Goal: Information Seeking & Learning: Find specific fact

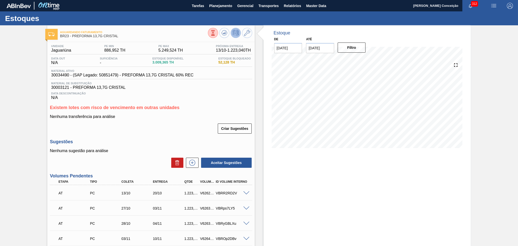
click at [201, 136] on div "Unidade Jaguariúna PE MIN 886,952 TH PE MAX 5.249,524 TH Próxima Entrega 13/10 …" at bounding box center [150, 179] width 207 height 274
drag, startPoint x: 329, startPoint y: 51, endPoint x: 278, endPoint y: 52, distance: 51.9
click at [286, 52] on div "De 04/10/2025 Até 18/10/2025 Filtro" at bounding box center [320, 44] width 101 height 17
type input "[DATE]"
click at [346, 50] on button "Filtro" at bounding box center [352, 48] width 28 height 10
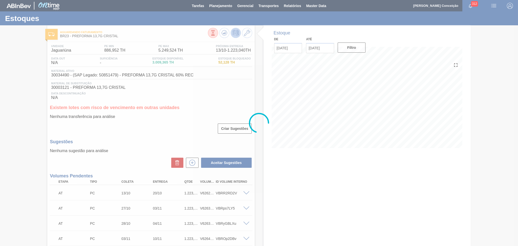
click at [215, 8] on div at bounding box center [259, 123] width 518 height 246
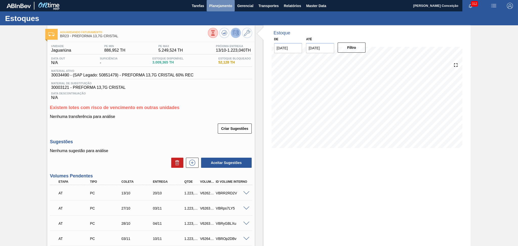
click at [215, 7] on span "Planejamento" at bounding box center [220, 6] width 23 height 6
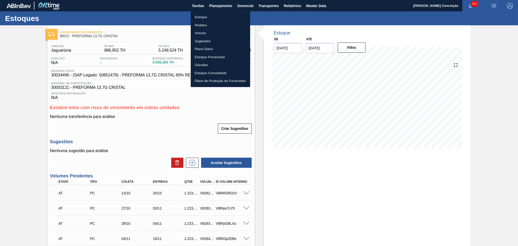
drag, startPoint x: 209, startPoint y: 16, endPoint x: 415, endPoint y: 27, distance: 206.3
click at [209, 16] on li "Estoque" at bounding box center [220, 17] width 59 height 8
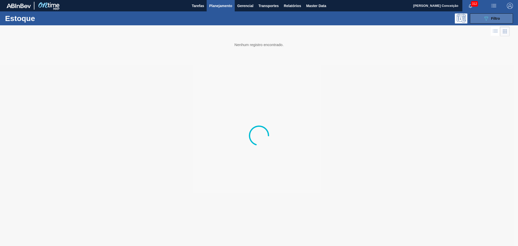
click at [480, 22] on button "089F7B8B-B2A5-4AFE-B5C0-19BA573D28AC Filtro" at bounding box center [491, 18] width 43 height 10
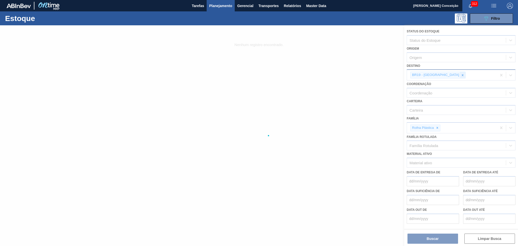
click at [461, 76] on icon at bounding box center [463, 75] width 4 height 4
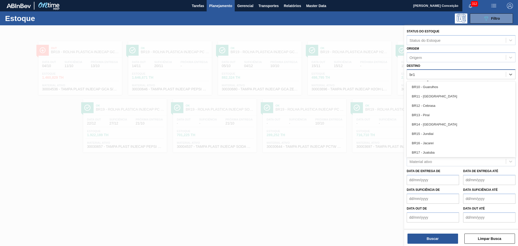
type input "br15"
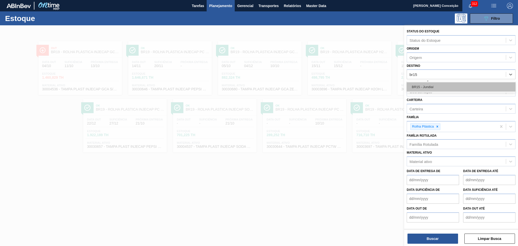
click at [437, 88] on div "BR15 - Jundiaí" at bounding box center [461, 86] width 109 height 9
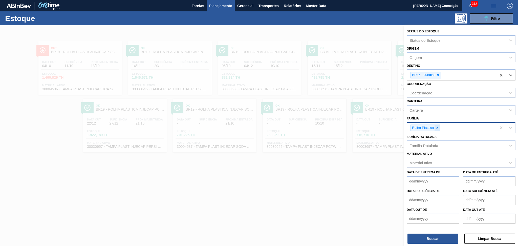
click at [436, 129] on div at bounding box center [438, 128] width 6 height 6
click at [426, 124] on div "Família" at bounding box center [456, 126] width 99 height 7
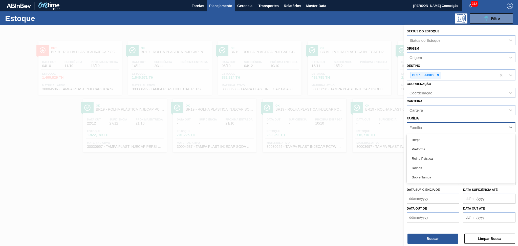
type input "p"
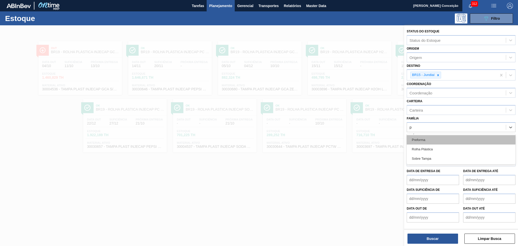
click at [423, 137] on div "Preforma" at bounding box center [461, 139] width 109 height 9
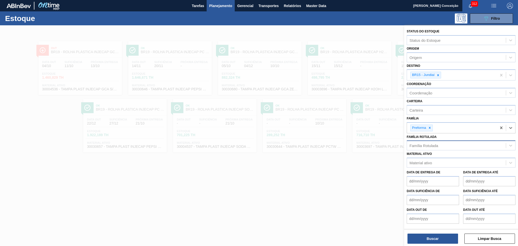
click at [430, 144] on div "Família Rotulada" at bounding box center [424, 145] width 29 height 4
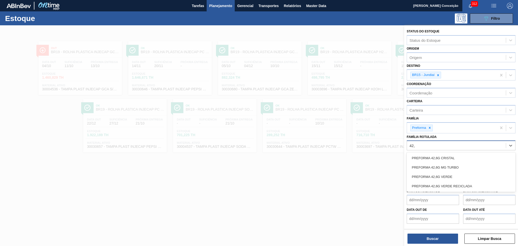
type Rotulada "42,6"
click at [439, 174] on div "PREFORMA 42,6G VERDE" at bounding box center [461, 176] width 109 height 9
type Rotulada "42,6"
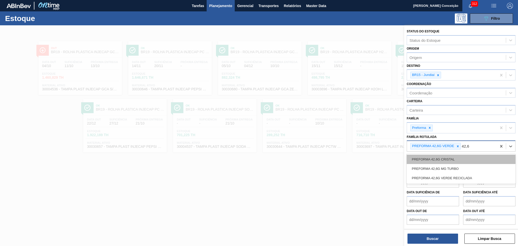
click at [447, 159] on div "PREFORMA 42,6G CRISTAL" at bounding box center [461, 159] width 109 height 9
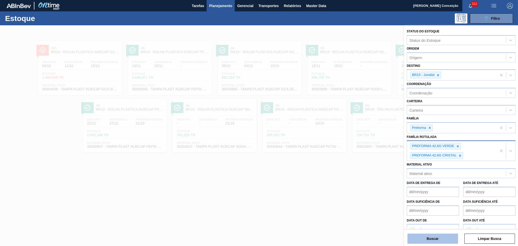
click at [438, 236] on button "Buscar" at bounding box center [433, 239] width 51 height 10
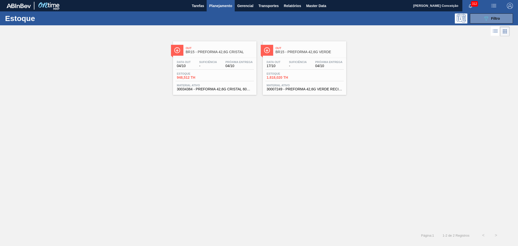
click at [292, 73] on span "Estoque" at bounding box center [284, 73] width 35 height 3
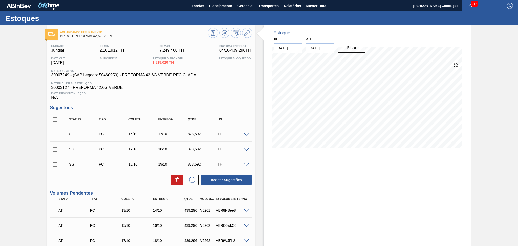
click at [177, 94] on span "Data Descontinuação" at bounding box center [151, 93] width 200 height 3
click at [52, 119] on input "checkbox" at bounding box center [55, 119] width 11 height 11
checkbox input "true"
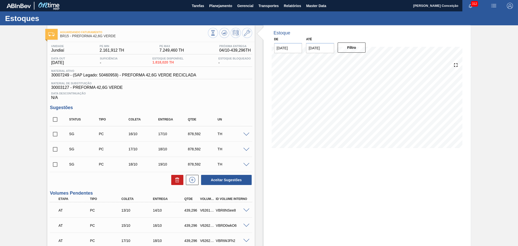
checkbox input "true"
click at [177, 180] on icon at bounding box center [177, 180] width 6 height 6
checkbox input "false"
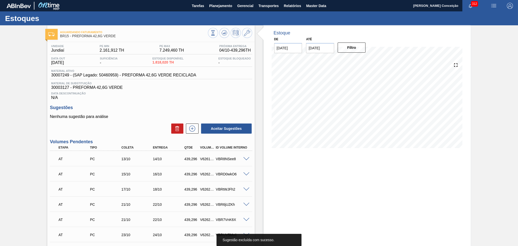
click at [124, 105] on h3 "Sugestões" at bounding box center [151, 107] width 202 height 5
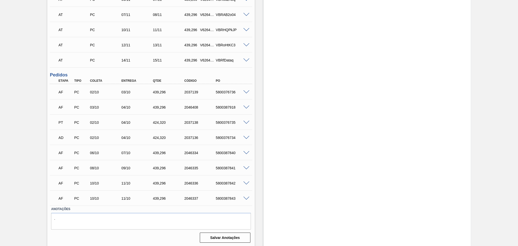
scroll to position [342, 0]
click at [246, 121] on span at bounding box center [246, 122] width 6 height 4
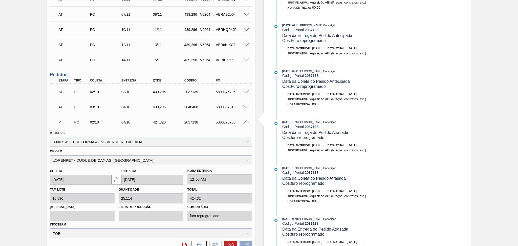
click at [246, 121] on span at bounding box center [246, 122] width 6 height 4
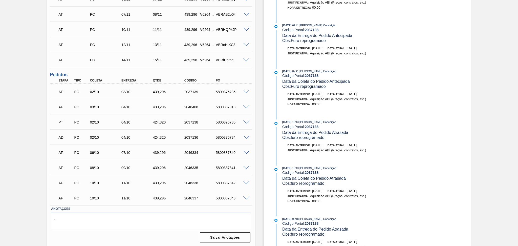
click at [244, 105] on span at bounding box center [246, 107] width 6 height 4
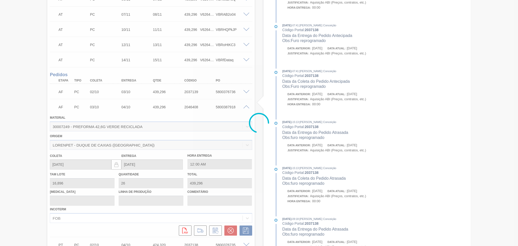
click at [244, 105] on div at bounding box center [259, 123] width 518 height 246
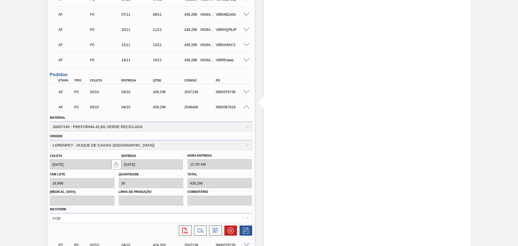
click at [246, 107] on span at bounding box center [246, 107] width 6 height 4
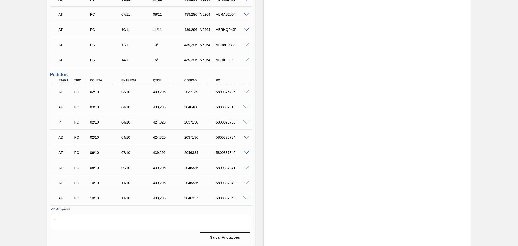
click at [248, 93] on div "5800376736" at bounding box center [232, 92] width 35 height 4
click at [246, 92] on span at bounding box center [246, 92] width 6 height 4
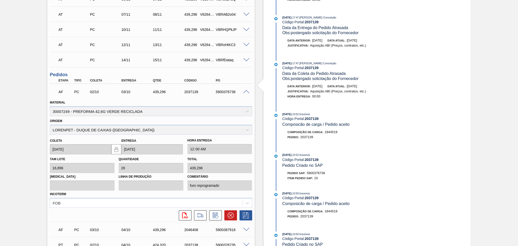
click at [246, 90] on span at bounding box center [246, 92] width 6 height 4
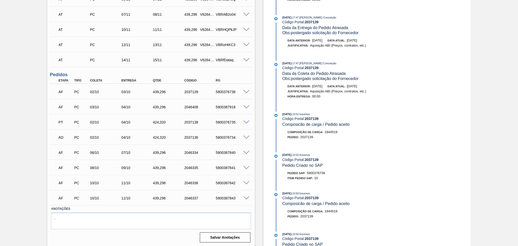
click at [245, 136] on span at bounding box center [246, 138] width 6 height 4
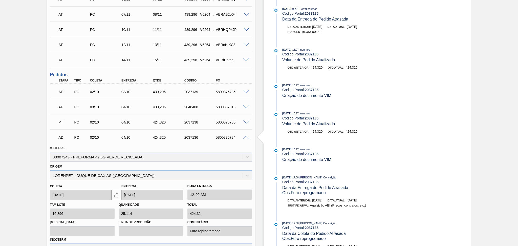
click at [245, 136] on span at bounding box center [246, 138] width 6 height 4
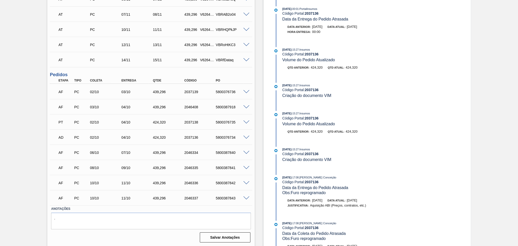
click at [245, 151] on span at bounding box center [246, 153] width 6 height 4
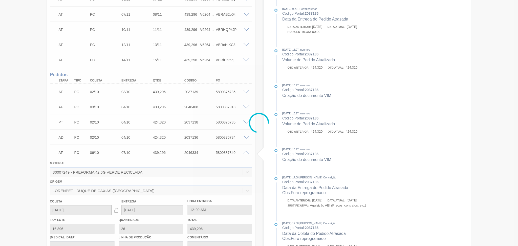
click at [245, 152] on div at bounding box center [259, 123] width 518 height 246
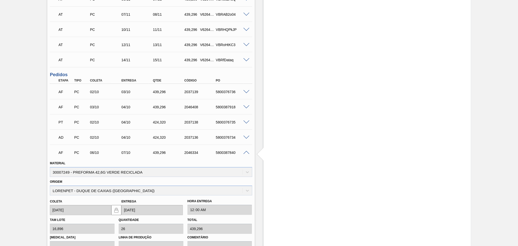
click at [245, 152] on span at bounding box center [246, 153] width 6 height 4
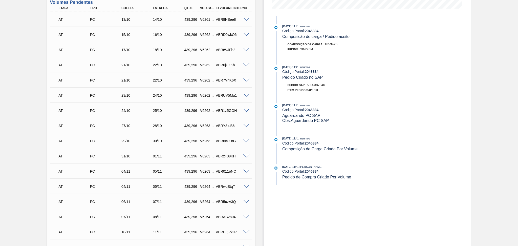
scroll to position [0, 0]
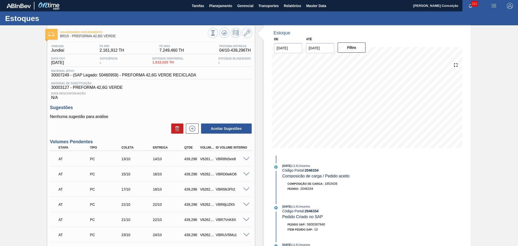
click at [156, 107] on h3 "Sugestões" at bounding box center [151, 107] width 202 height 5
click at [151, 91] on div "Data Descontinuação N/A" at bounding box center [151, 95] width 202 height 10
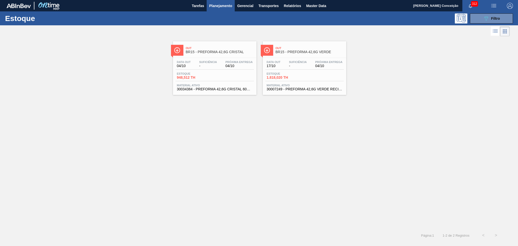
click at [213, 69] on div "Data out 04/10 Suficiência - Próxima Entrega 04/10" at bounding box center [215, 64] width 78 height 9
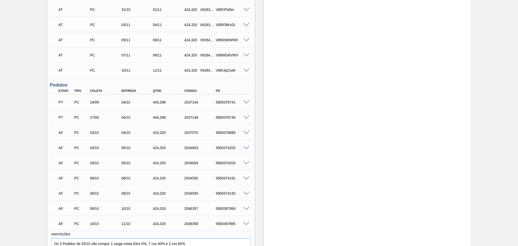
scroll to position [363, 0]
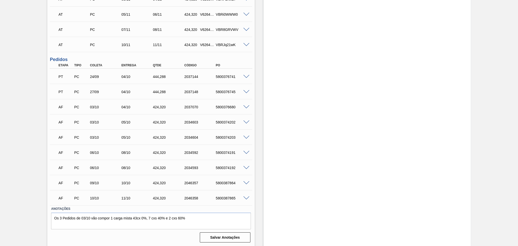
click at [244, 77] on span at bounding box center [246, 77] width 6 height 4
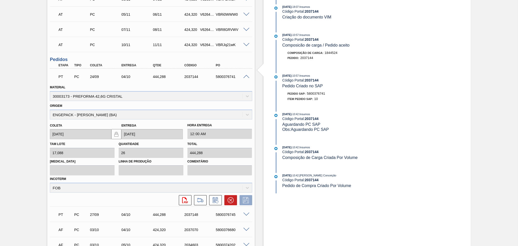
click at [245, 76] on span at bounding box center [246, 77] width 6 height 4
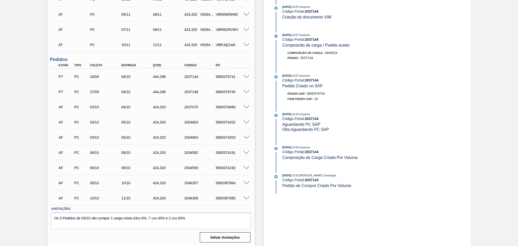
click at [244, 93] on span at bounding box center [246, 92] width 6 height 4
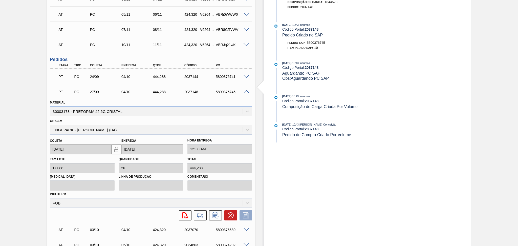
click at [244, 92] on span at bounding box center [246, 92] width 6 height 4
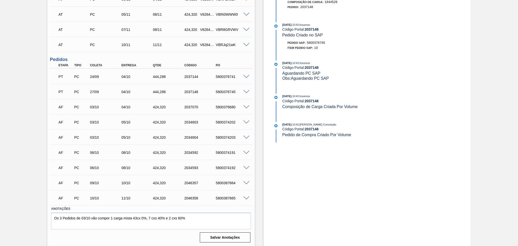
click at [245, 106] on span at bounding box center [246, 107] width 6 height 4
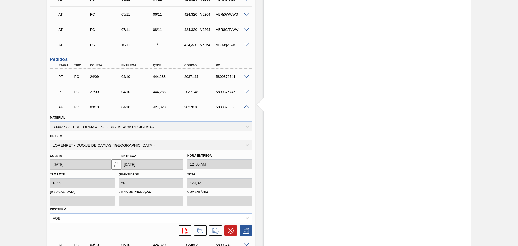
click at [245, 106] on span at bounding box center [246, 107] width 6 height 4
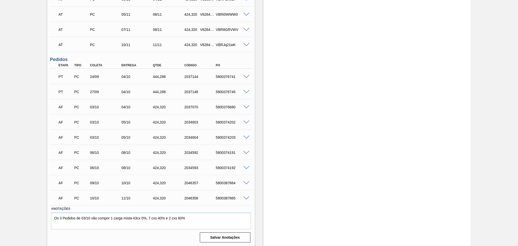
click at [245, 199] on span at bounding box center [246, 198] width 6 height 4
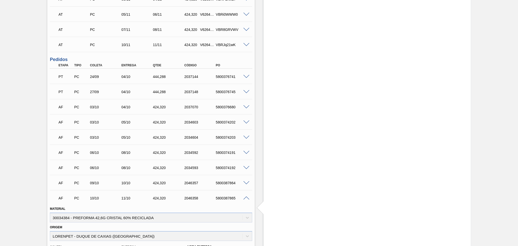
click at [245, 199] on span at bounding box center [246, 198] width 6 height 4
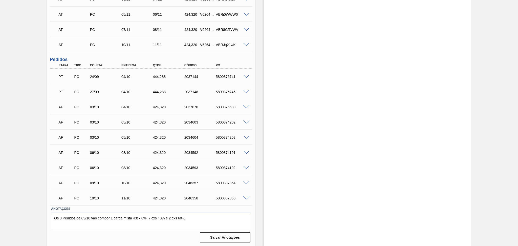
click at [245, 77] on span at bounding box center [246, 77] width 6 height 4
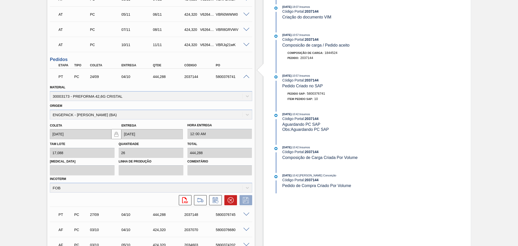
click at [246, 77] on span at bounding box center [246, 77] width 6 height 4
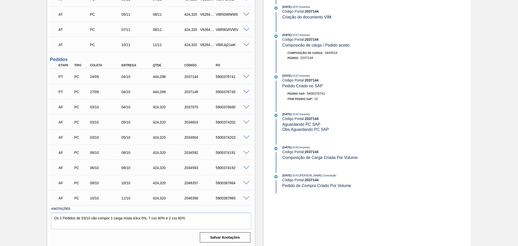
click at [247, 90] on span at bounding box center [246, 92] width 6 height 4
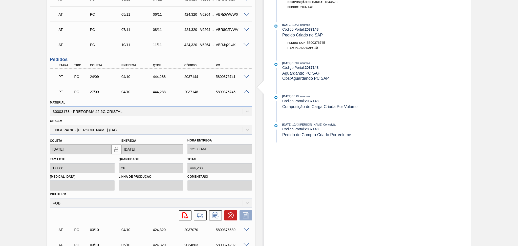
click at [246, 90] on span at bounding box center [246, 92] width 6 height 4
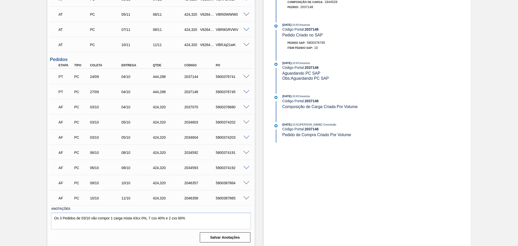
click at [246, 107] on span at bounding box center [246, 107] width 6 height 4
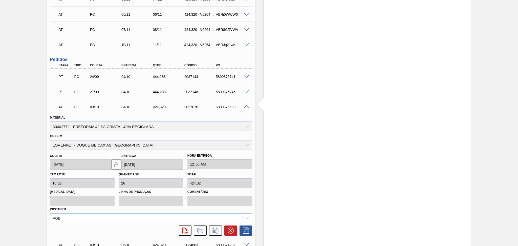
click at [246, 107] on span at bounding box center [246, 107] width 6 height 4
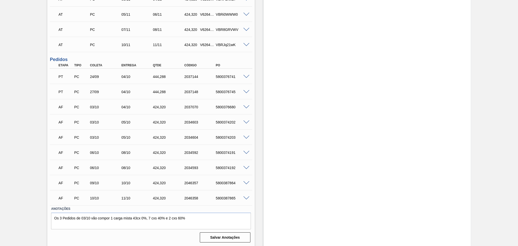
click at [248, 77] on span at bounding box center [246, 77] width 6 height 4
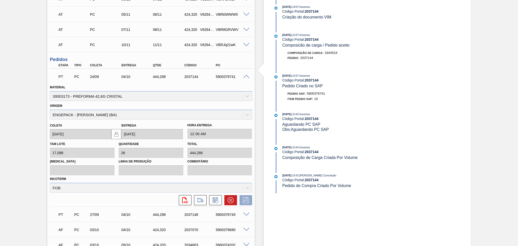
click at [246, 76] on span at bounding box center [246, 77] width 6 height 4
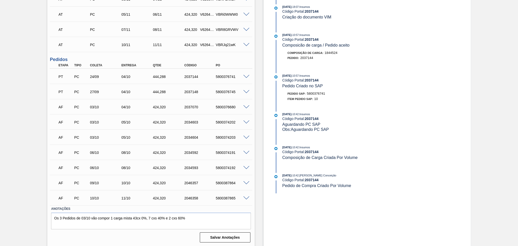
click at [246, 76] on span at bounding box center [246, 77] width 6 height 4
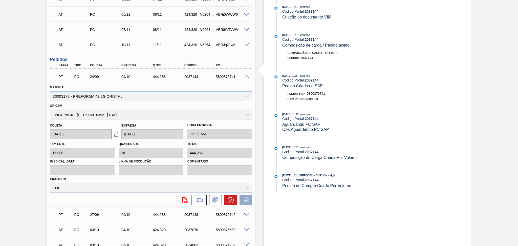
click at [246, 78] on div "PT PC 24/09 04/10 444,288 2037144 5800376741" at bounding box center [151, 76] width 202 height 13
click at [246, 75] on span at bounding box center [246, 77] width 6 height 4
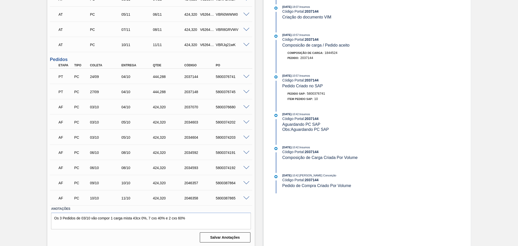
click at [244, 90] on span at bounding box center [246, 92] width 6 height 4
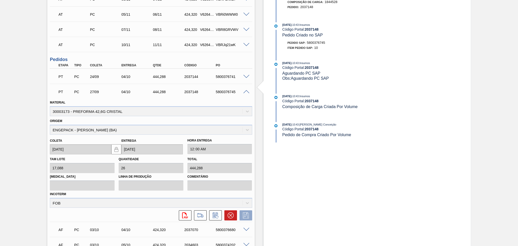
click at [245, 90] on span at bounding box center [246, 92] width 6 height 4
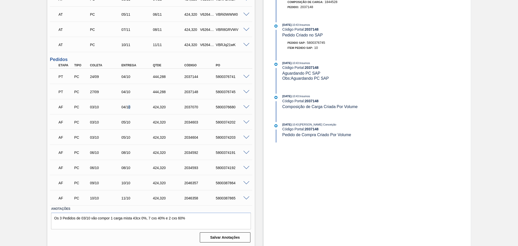
drag, startPoint x: 132, startPoint y: 109, endPoint x: 148, endPoint y: 100, distance: 18.6
click at [148, 100] on div "PT PC 24/09 04/10 444,288 2037144 5800376741 Material 30003173 - PREFORMA 42,6G…" at bounding box center [151, 137] width 202 height 137
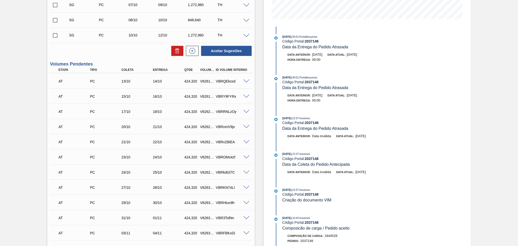
scroll to position [26, 0]
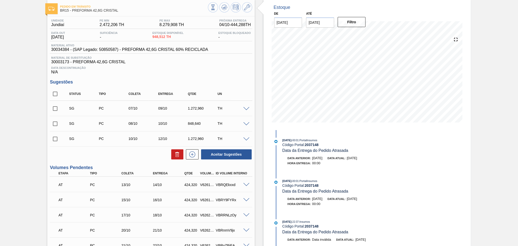
click at [59, 49] on span "30034384 - (SAP Legado: 50850587) - PREFORMA 42,6G CRISTAL 60% RECICLADA" at bounding box center [129, 49] width 157 height 5
click at [61, 65] on div "Data Descontinuação N/A" at bounding box center [151, 69] width 202 height 10
click at [58, 50] on span "30034384 - (SAP Legado: 50850587) - PREFORMA 42,6G CRISTAL 60% RECICLADA" at bounding box center [129, 49] width 157 height 5
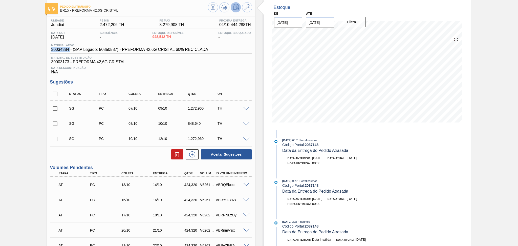
copy span "30034384"
click at [233, 79] on h3 "Sugestões" at bounding box center [151, 81] width 202 height 5
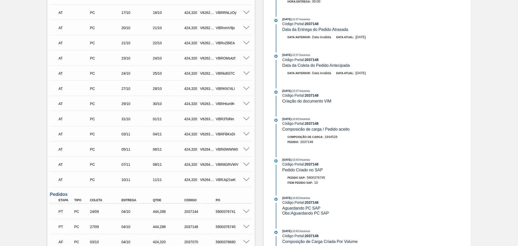
scroll to position [363, 0]
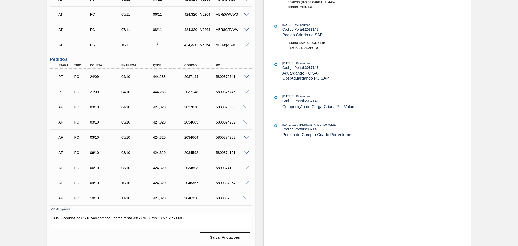
click at [247, 75] on span at bounding box center [246, 77] width 6 height 4
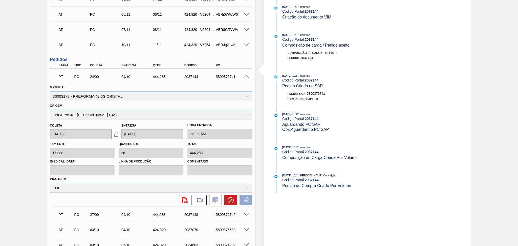
click at [247, 75] on span at bounding box center [246, 77] width 6 height 4
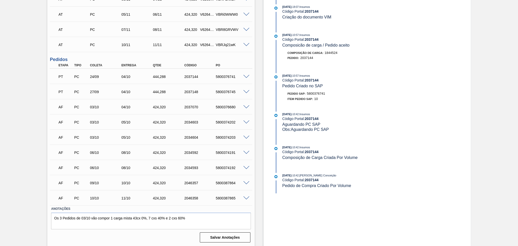
click at [235, 75] on div "5800376741" at bounding box center [232, 77] width 35 height 4
click at [231, 75] on div "5800376741" at bounding box center [232, 77] width 35 height 4
copy div "5800376741"
click at [227, 93] on div "5800376745" at bounding box center [232, 92] width 35 height 4
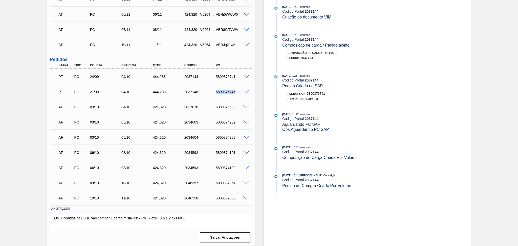
click at [227, 93] on div "5800376745" at bounding box center [232, 92] width 35 height 4
copy div "5800376745"
click at [246, 106] on span at bounding box center [246, 107] width 6 height 4
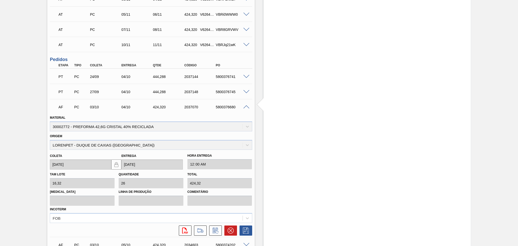
click at [247, 106] on span at bounding box center [246, 107] width 6 height 4
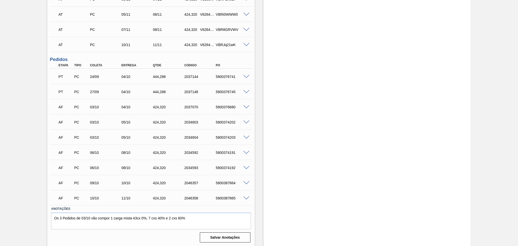
click at [246, 106] on span at bounding box center [246, 107] width 6 height 4
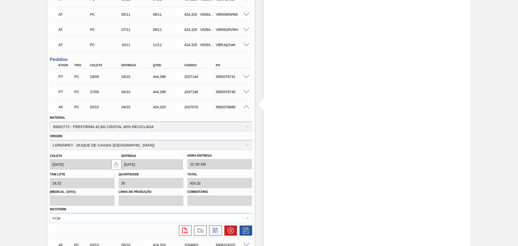
click at [246, 106] on span at bounding box center [246, 107] width 6 height 4
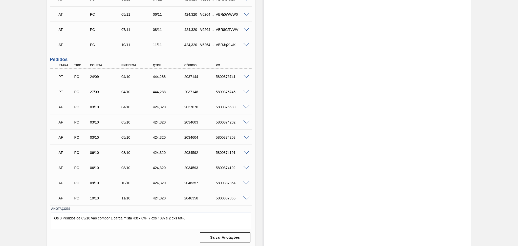
click at [246, 76] on span at bounding box center [246, 77] width 6 height 4
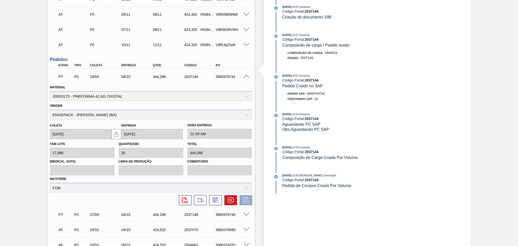
click at [246, 76] on span at bounding box center [246, 77] width 6 height 4
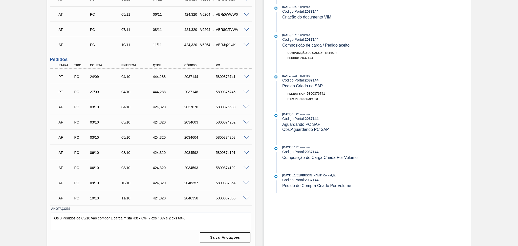
click at [232, 77] on div "5800376741" at bounding box center [232, 77] width 35 height 4
copy div "5800376741"
click at [221, 76] on div "5800376741" at bounding box center [232, 77] width 35 height 4
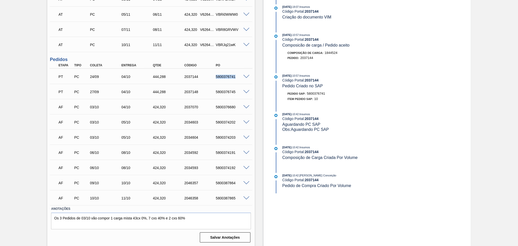
copy div "5800376741"
click at [224, 89] on div "PT PC 27/09 04/10 444,288 2037148 5800376745" at bounding box center [149, 91] width 189 height 10
click at [225, 92] on div "5800376745" at bounding box center [232, 92] width 35 height 4
copy div "5800376745"
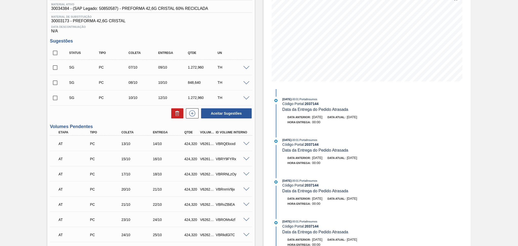
scroll to position [0, 0]
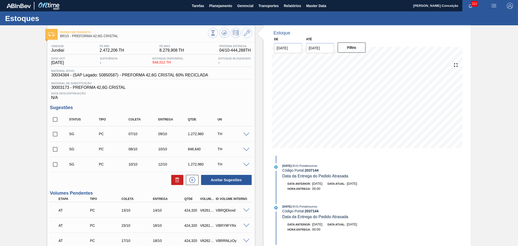
click at [54, 74] on span "30034384 - (SAP Legado: 50850587) - PREFORMA 42,6G CRISTAL 60% RECICLADA" at bounding box center [129, 75] width 157 height 5
copy span "30034384"
click at [61, 88] on span "30003173 - PREFORMA 42,6G CRISTAL" at bounding box center [151, 87] width 200 height 5
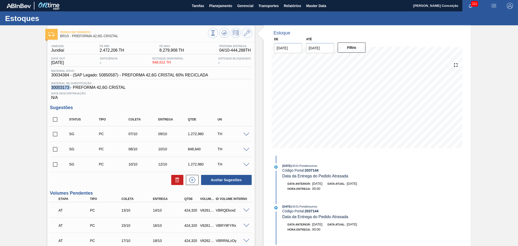
copy span "30003173"
click at [61, 76] on span "30034384 - (SAP Legado: 50850587) - PREFORMA 42,6G CRISTAL 60% RECICLADA" at bounding box center [129, 75] width 157 height 5
copy span "30034384"
click at [242, 32] on button at bounding box center [247, 33] width 10 height 10
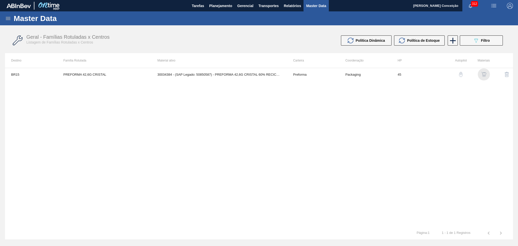
click at [484, 74] on img "button" at bounding box center [483, 74] width 5 height 5
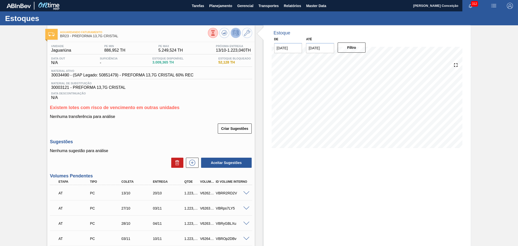
click at [179, 133] on div "Criar Sugestões" at bounding box center [151, 128] width 202 height 11
click at [223, 5] on span "Planejamento" at bounding box center [220, 6] width 23 height 6
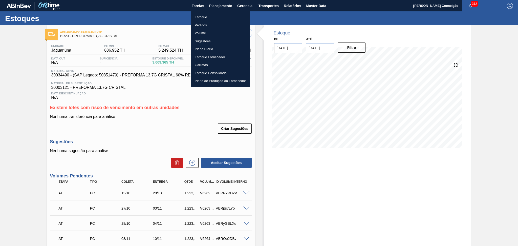
click at [201, 16] on li "Estoque" at bounding box center [220, 17] width 59 height 8
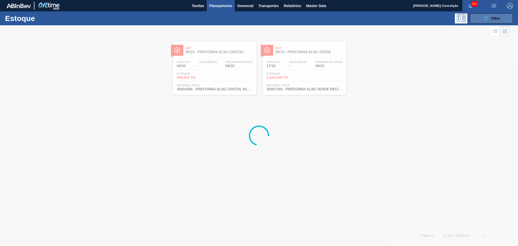
click at [492, 21] on div "089F7B8B-B2A5-4AFE-B5C0-19BA573D28AC Filtro" at bounding box center [491, 18] width 17 height 6
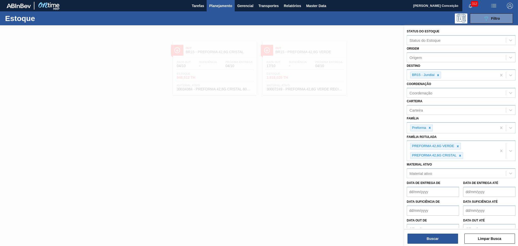
click at [333, 115] on div at bounding box center [259, 148] width 518 height 246
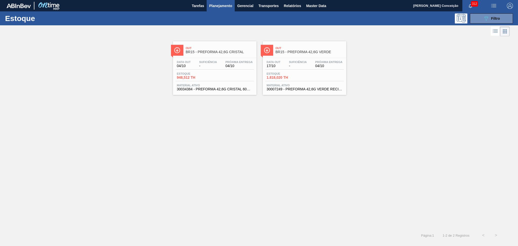
click at [284, 90] on span "30007249 - PREFORMA 42,6G VERDE RECICLADA" at bounding box center [305, 89] width 76 height 4
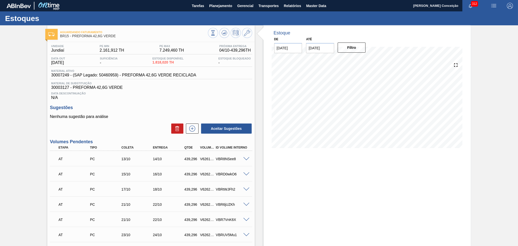
click at [152, 108] on h3 "Sugestões" at bounding box center [151, 107] width 202 height 5
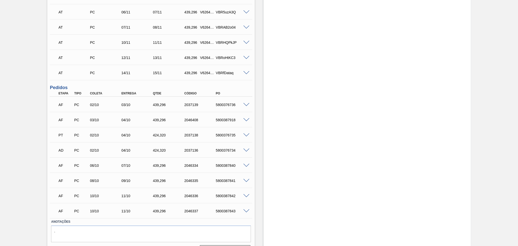
scroll to position [342, 0]
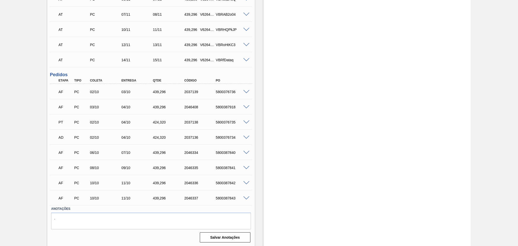
click at [245, 91] on span at bounding box center [246, 92] width 6 height 4
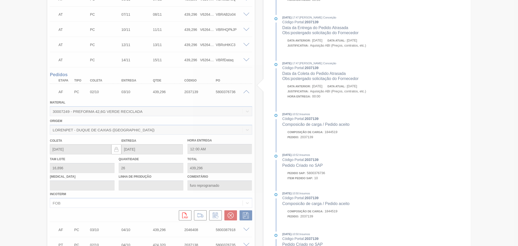
click at [247, 92] on div at bounding box center [259, 123] width 518 height 246
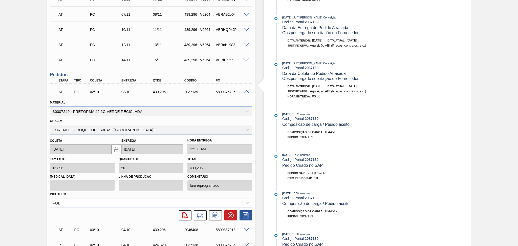
click at [246, 92] on span at bounding box center [246, 92] width 6 height 4
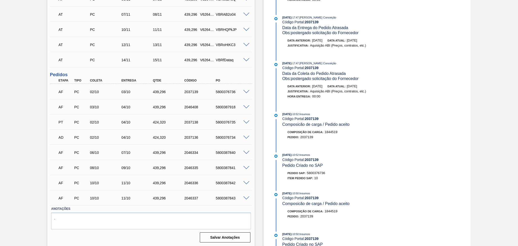
click at [247, 108] on span at bounding box center [246, 107] width 6 height 4
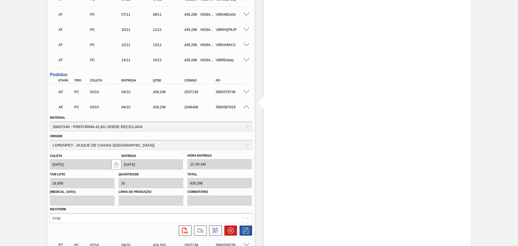
click at [247, 108] on span at bounding box center [246, 107] width 6 height 4
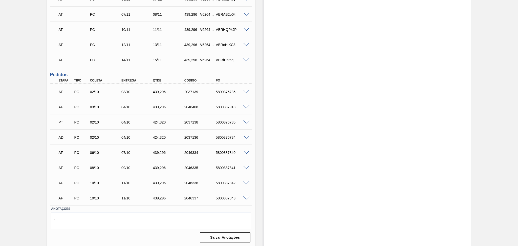
click at [245, 122] on span at bounding box center [246, 122] width 6 height 4
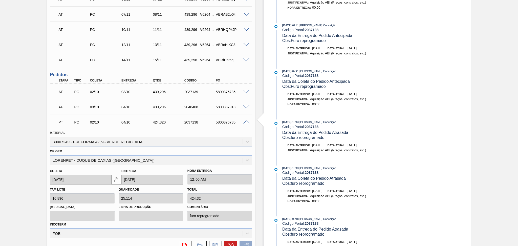
click at [245, 122] on span at bounding box center [246, 122] width 6 height 4
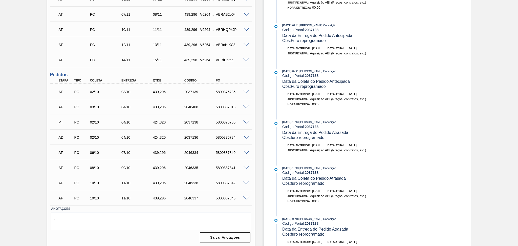
click at [244, 138] on span at bounding box center [246, 138] width 6 height 4
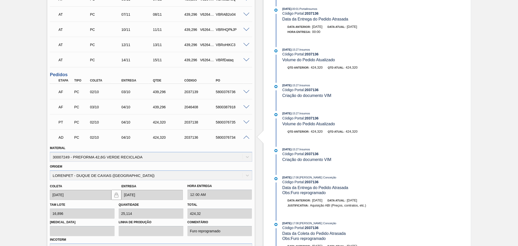
click at [244, 138] on span at bounding box center [246, 138] width 6 height 4
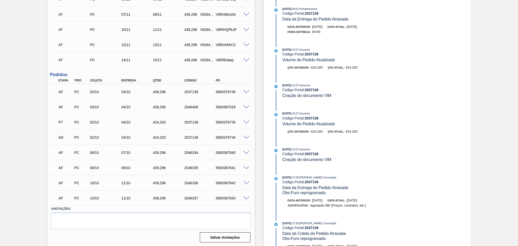
click at [245, 152] on span at bounding box center [246, 153] width 6 height 4
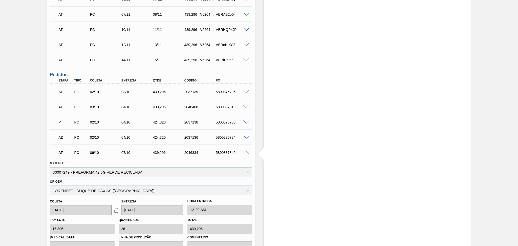
click at [245, 152] on span at bounding box center [246, 153] width 6 height 4
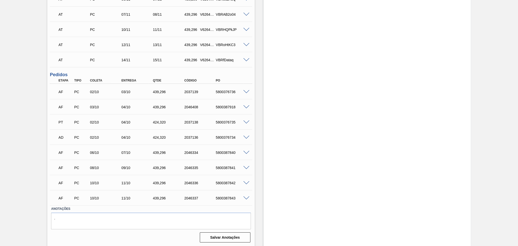
click at [243, 165] on div at bounding box center [247, 167] width 10 height 4
click at [243, 166] on span at bounding box center [246, 168] width 6 height 4
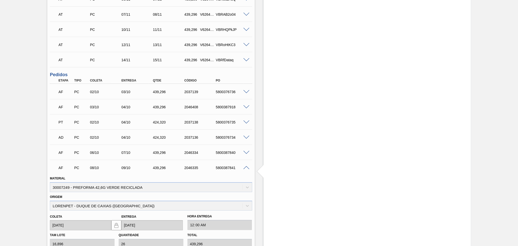
click at [245, 167] on span at bounding box center [246, 168] width 6 height 4
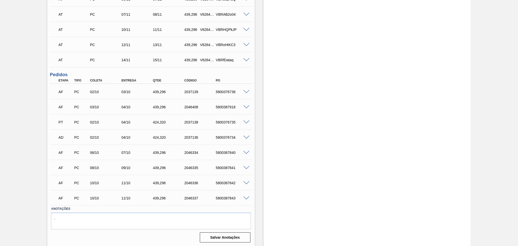
click at [246, 182] on span at bounding box center [246, 183] width 6 height 4
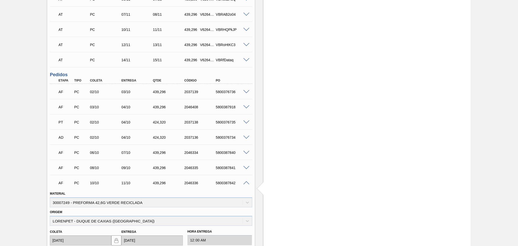
click at [246, 182] on span at bounding box center [246, 183] width 6 height 4
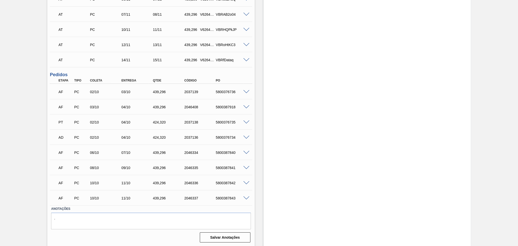
click at [245, 196] on span at bounding box center [246, 198] width 6 height 4
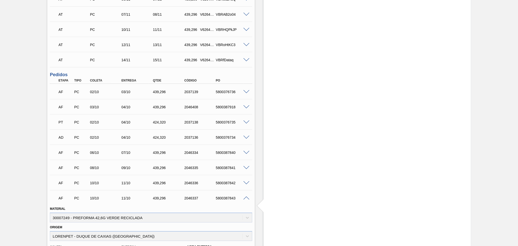
click at [245, 196] on span at bounding box center [246, 198] width 6 height 4
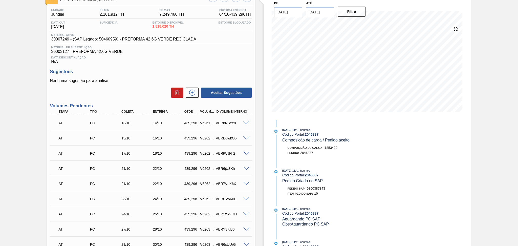
scroll to position [5, 0]
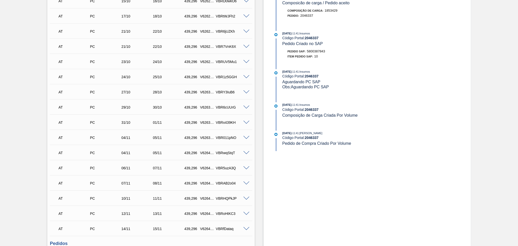
scroll to position [342, 0]
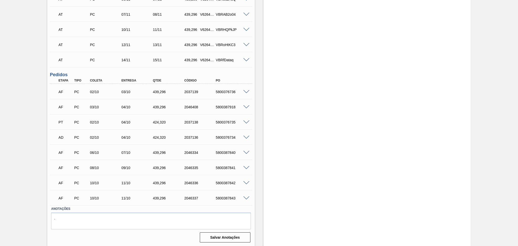
click at [247, 90] on span at bounding box center [246, 92] width 6 height 4
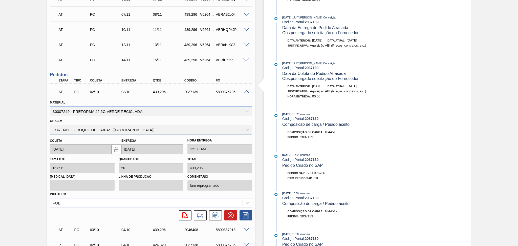
click at [245, 91] on span at bounding box center [246, 92] width 6 height 4
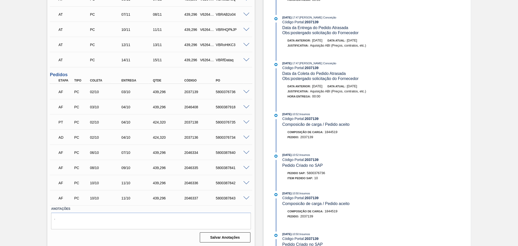
click at [246, 93] on div "5800376736" at bounding box center [232, 92] width 35 height 4
click at [246, 91] on span at bounding box center [246, 92] width 6 height 4
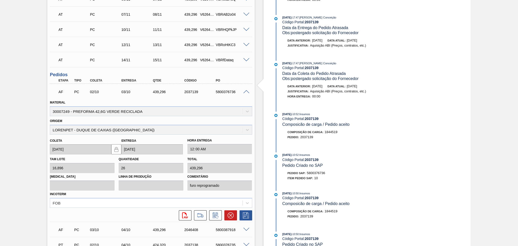
click at [246, 91] on span at bounding box center [246, 92] width 6 height 4
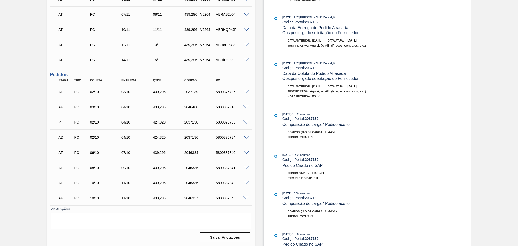
click at [246, 105] on span at bounding box center [246, 107] width 6 height 4
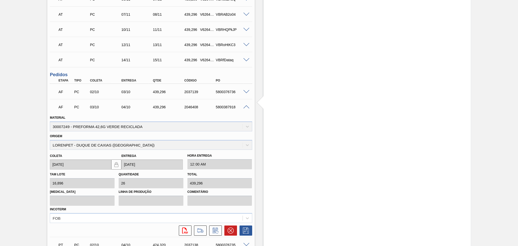
click at [246, 105] on span at bounding box center [246, 107] width 6 height 4
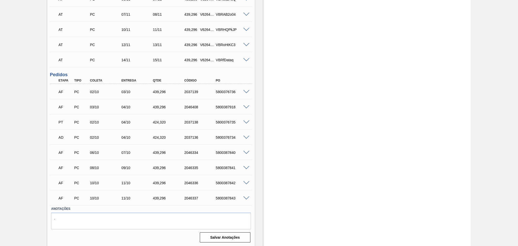
click at [220, 139] on div "AD PC 02/10 04/10 424,[PHONE_NUMBER] 5800376734" at bounding box center [149, 137] width 189 height 10
click at [221, 138] on div "5800376734" at bounding box center [232, 137] width 35 height 4
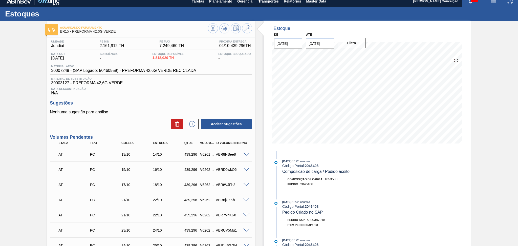
scroll to position [0, 0]
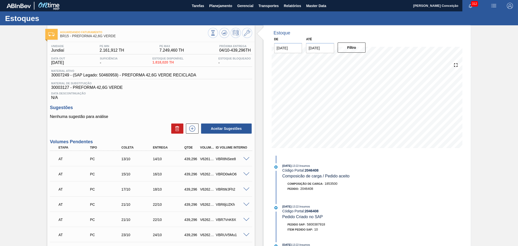
click at [59, 77] on span "30007249 - (SAP Legado: 50460959) - PREFORMA 42,6G VERDE RECICLADA" at bounding box center [123, 75] width 145 height 5
copy span "30007249"
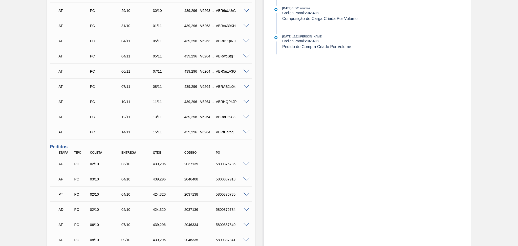
scroll to position [342, 0]
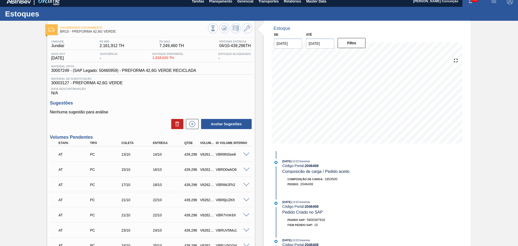
scroll to position [0, 0]
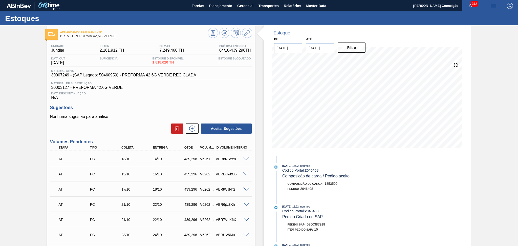
click at [153, 115] on p "Nenhuma sugestão para análise" at bounding box center [151, 116] width 202 height 5
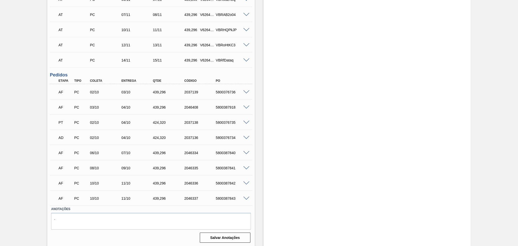
scroll to position [342, 0]
click at [244, 120] on span at bounding box center [246, 122] width 6 height 4
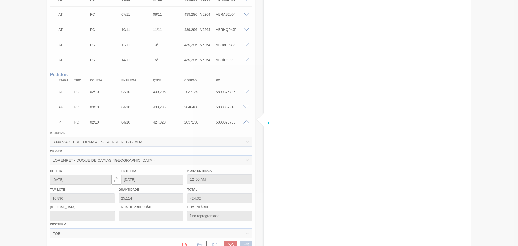
click at [231, 119] on div at bounding box center [259, 123] width 518 height 246
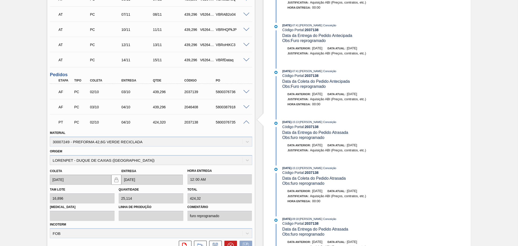
click at [246, 123] on div "PT PC 02/10 04/10 424,[PHONE_NUMBER] 5800376735" at bounding box center [151, 121] width 202 height 13
click at [247, 121] on span at bounding box center [246, 122] width 6 height 4
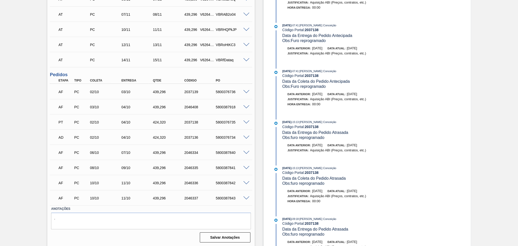
click at [225, 121] on div "5800376735" at bounding box center [232, 122] width 35 height 4
copy div "5800376735"
click at [227, 137] on div "5800376734" at bounding box center [232, 137] width 35 height 4
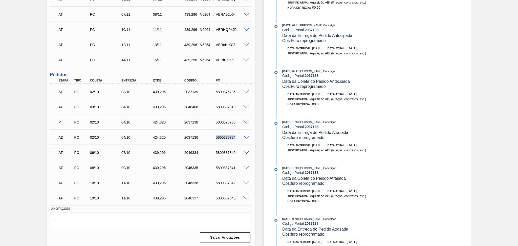
copy div "5800376734"
click at [89, 154] on div "AF PC 06/10 07/10 439,[PHONE_NUMBER] 5800387840" at bounding box center [149, 152] width 189 height 10
click at [247, 151] on span at bounding box center [246, 153] width 6 height 4
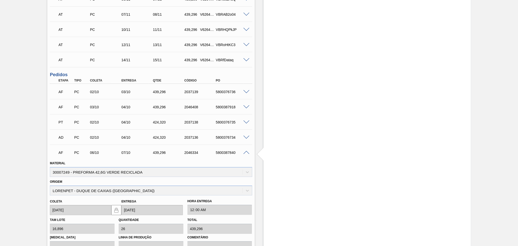
click at [247, 151] on span at bounding box center [246, 153] width 6 height 4
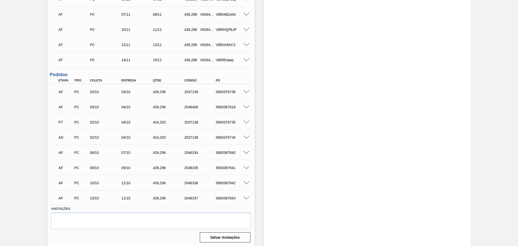
click at [244, 90] on span at bounding box center [246, 92] width 6 height 4
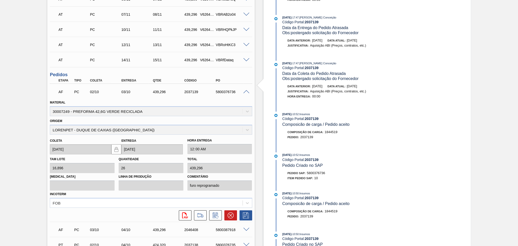
click at [246, 91] on span at bounding box center [246, 92] width 6 height 4
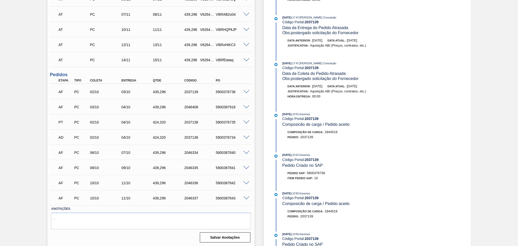
click at [229, 137] on div "5800376734" at bounding box center [232, 137] width 35 height 4
copy div "5800376734"
click at [249, 92] on div at bounding box center [247, 92] width 10 height 4
click at [247, 91] on span at bounding box center [246, 92] width 6 height 4
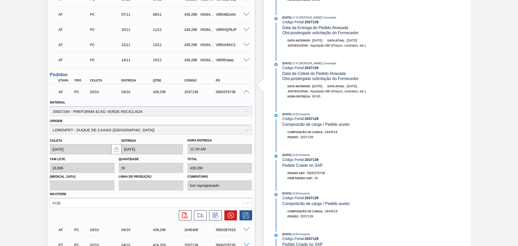
click at [247, 91] on span at bounding box center [246, 92] width 6 height 4
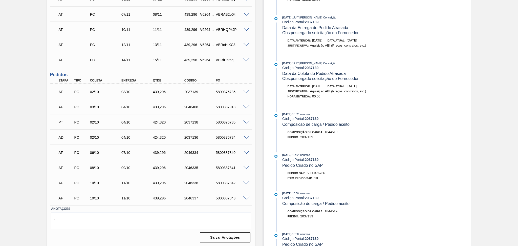
click at [248, 107] on span at bounding box center [246, 107] width 6 height 4
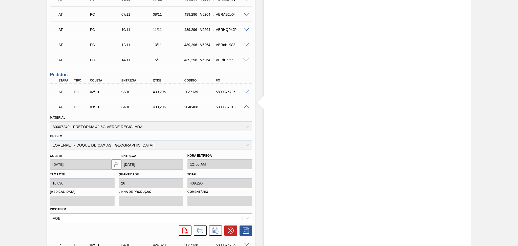
click at [247, 107] on span at bounding box center [246, 107] width 6 height 4
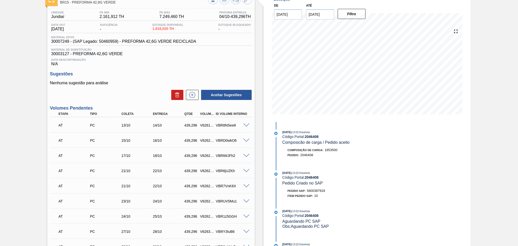
scroll to position [5, 0]
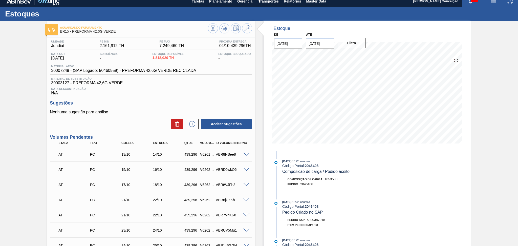
click at [143, 116] on div "Nenhuma sugestão para análise Aceitar Sugestões" at bounding box center [151, 120] width 202 height 20
click at [133, 106] on div "Sugestões Nenhuma sugestão para análise Aceitar Sugestões" at bounding box center [151, 114] width 202 height 29
click at [190, 93] on div "Data Descontinuação N/A" at bounding box center [151, 90] width 202 height 10
click at [58, 70] on span "30007249 - (SAP Legado: 50460959) - PREFORMA 42,6G VERDE RECICLADA" at bounding box center [123, 70] width 145 height 5
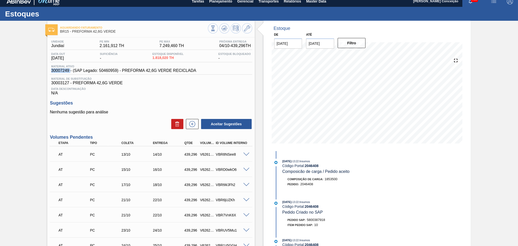
click at [58, 70] on span "30007249 - (SAP Legado: 50460959) - PREFORMA 42,6G VERDE RECICLADA" at bounding box center [123, 70] width 145 height 5
copy span "30007249"
click at [60, 86] on div "Data Descontinuação N/A" at bounding box center [151, 90] width 202 height 10
click at [59, 84] on span "30003127 - PREFORMA 42,6G VERDE" at bounding box center [151, 83] width 200 height 5
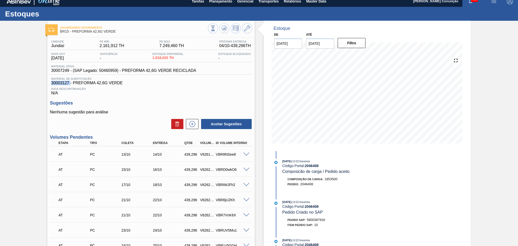
click at [59, 84] on span "30003127 - PREFORMA 42,6G VERDE" at bounding box center [151, 83] width 200 height 5
copy span "30003127"
click at [131, 101] on h3 "Sugestões" at bounding box center [151, 102] width 202 height 5
click at [141, 106] on div "Sugestões Nenhuma sugestão para análise Aceitar Sugestões" at bounding box center [151, 114] width 202 height 29
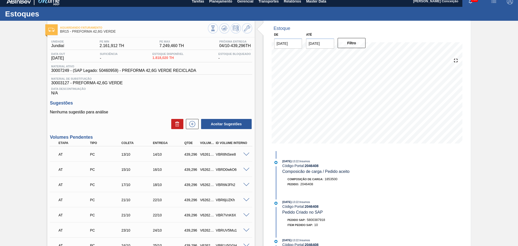
click at [133, 107] on div "Sugestões Nenhuma sugestão para análise Aceitar Sugestões" at bounding box center [151, 114] width 202 height 29
drag, startPoint x: 115, startPoint y: 112, endPoint x: 40, endPoint y: 110, distance: 75.2
drag, startPoint x: 68, startPoint y: 95, endPoint x: 50, endPoint y: 93, distance: 18.5
click at [50, 93] on div "Data Descontinuação N/A" at bounding box center [151, 90] width 202 height 10
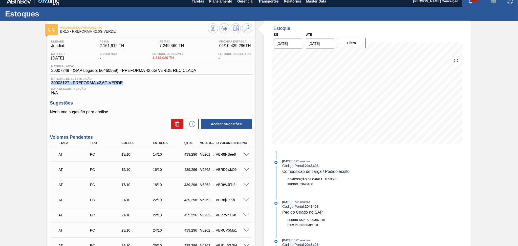
drag, startPoint x: 121, startPoint y: 83, endPoint x: 45, endPoint y: 83, distance: 76.1
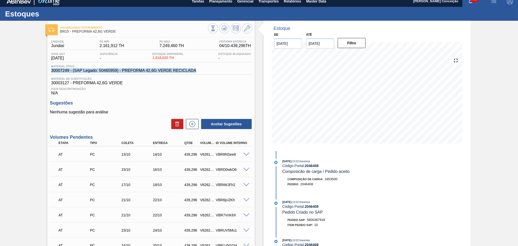
drag, startPoint x: 162, startPoint y: 67, endPoint x: 42, endPoint y: 73, distance: 119.8
click at [137, 101] on h3 "Sugestões" at bounding box center [151, 102] width 202 height 5
drag, startPoint x: 196, startPoint y: 71, endPoint x: 51, endPoint y: 70, distance: 145.2
click at [51, 70] on div "Material ativo 30007249 - (SAP Legado: 50460959) - PREFORMA 42,6G VERDE RECICLA…" at bounding box center [123, 69] width 147 height 8
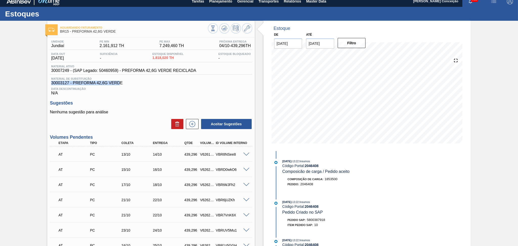
drag, startPoint x: 86, startPoint y: 81, endPoint x: 46, endPoint y: 81, distance: 39.7
drag, startPoint x: 122, startPoint y: 83, endPoint x: 35, endPoint y: 83, distance: 87.0
click at [194, 70] on span "30007249 - (SAP Legado: 50460959) - PREFORMA 42,6G VERDE RECICLADA" at bounding box center [123, 70] width 145 height 5
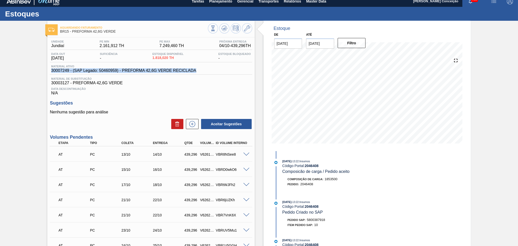
drag, startPoint x: 196, startPoint y: 72, endPoint x: 48, endPoint y: 73, distance: 148.0
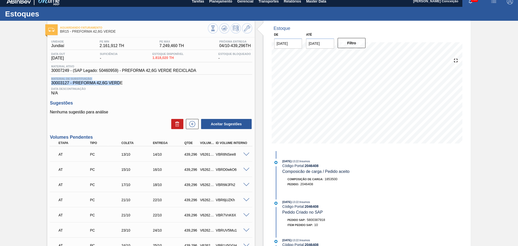
drag, startPoint x: 120, startPoint y: 82, endPoint x: 42, endPoint y: 80, distance: 78.2
click at [122, 84] on span "30003127 - PREFORMA 42,6G VERDE" at bounding box center [151, 83] width 200 height 5
drag, startPoint x: 123, startPoint y: 83, endPoint x: 49, endPoint y: 85, distance: 73.4
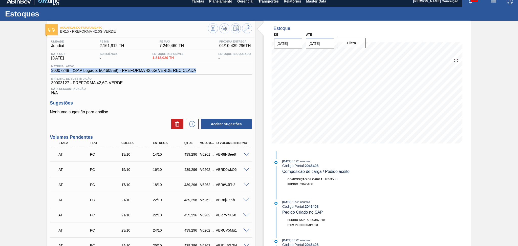
drag, startPoint x: 196, startPoint y: 71, endPoint x: 46, endPoint y: 72, distance: 150.8
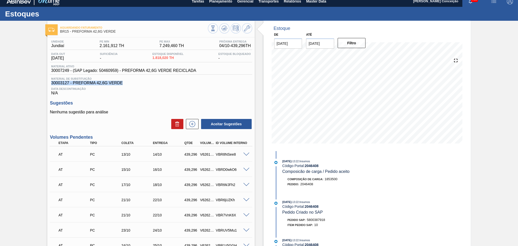
drag, startPoint x: 124, startPoint y: 83, endPoint x: 40, endPoint y: 83, distance: 84.2
drag, startPoint x: 59, startPoint y: 92, endPoint x: 45, endPoint y: 93, distance: 14.2
click at [139, 103] on h3 "Sugestões" at bounding box center [151, 102] width 202 height 5
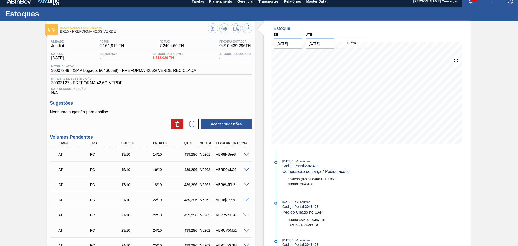
click at [60, 85] on div "Data Descontinuação N/A" at bounding box center [151, 90] width 202 height 10
click at [64, 81] on span "30003127 - PREFORMA 42,6G VERDE" at bounding box center [151, 83] width 200 height 5
copy span "30003127"
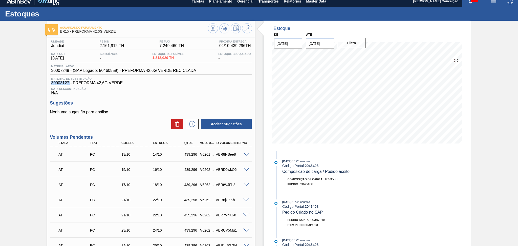
click at [62, 84] on span "30003127 - PREFORMA 42,6G VERDE" at bounding box center [151, 83] width 200 height 5
copy span "30003127"
click at [63, 71] on span "30007249 - (SAP Legado: 50460959) - PREFORMA 42,6G VERDE RECICLADA" at bounding box center [123, 70] width 145 height 5
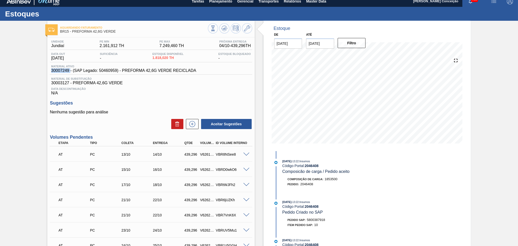
click at [63, 71] on span "30007249 - (SAP Legado: 50460959) - PREFORMA 42,6G VERDE RECICLADA" at bounding box center [123, 70] width 145 height 5
copy span "30007249"
click at [137, 85] on div "Data Descontinuação N/A" at bounding box center [151, 90] width 202 height 10
click at [64, 71] on span "30007249 - (SAP Legado: 50460959) - PREFORMA 42,6G VERDE RECICLADA" at bounding box center [123, 70] width 145 height 5
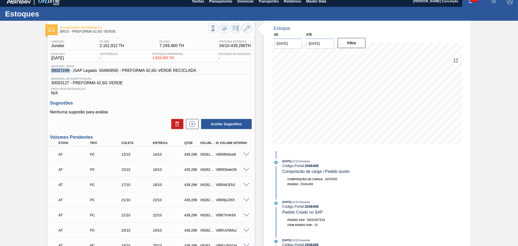
click at [64, 71] on span "30007249 - (SAP Legado: 50460959) - PREFORMA 42,6G VERDE RECICLADA" at bounding box center [123, 70] width 145 height 5
